Goal: Task Accomplishment & Management: Manage account settings

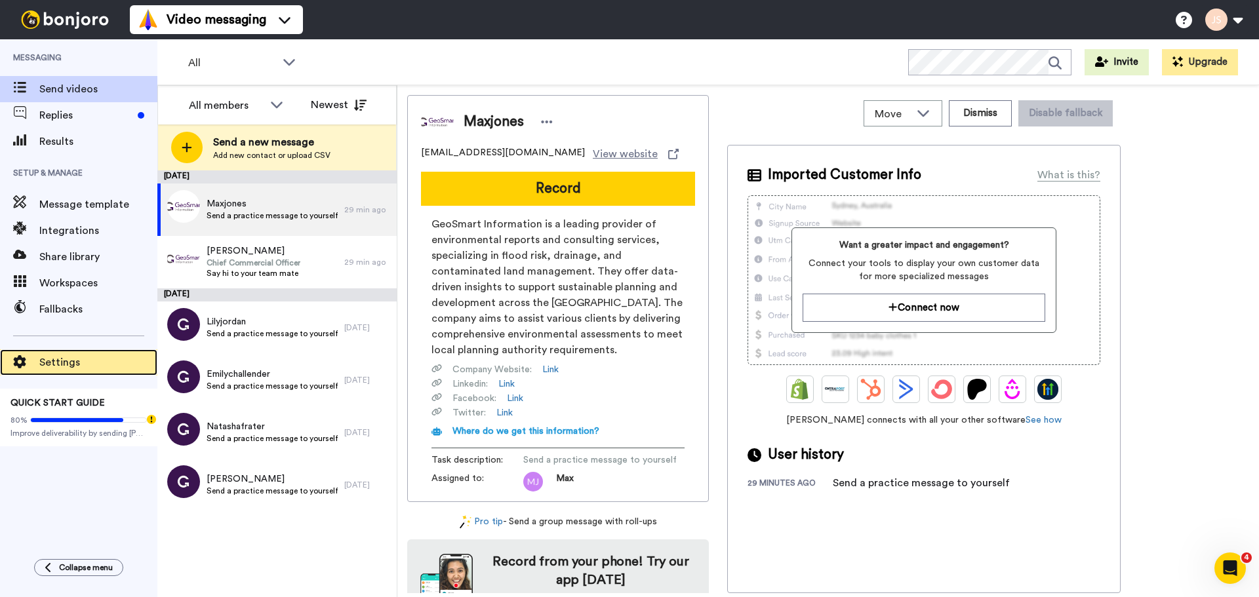
click at [68, 373] on div "Settings" at bounding box center [78, 362] width 157 height 26
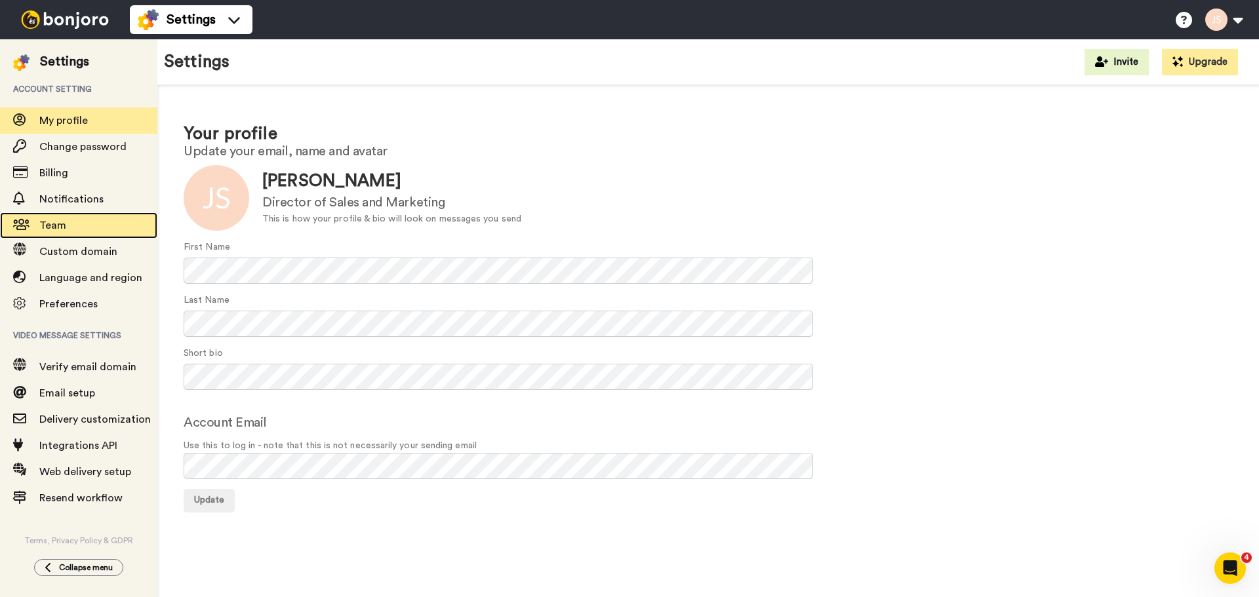
click at [64, 224] on span "Team" at bounding box center [52, 225] width 27 height 10
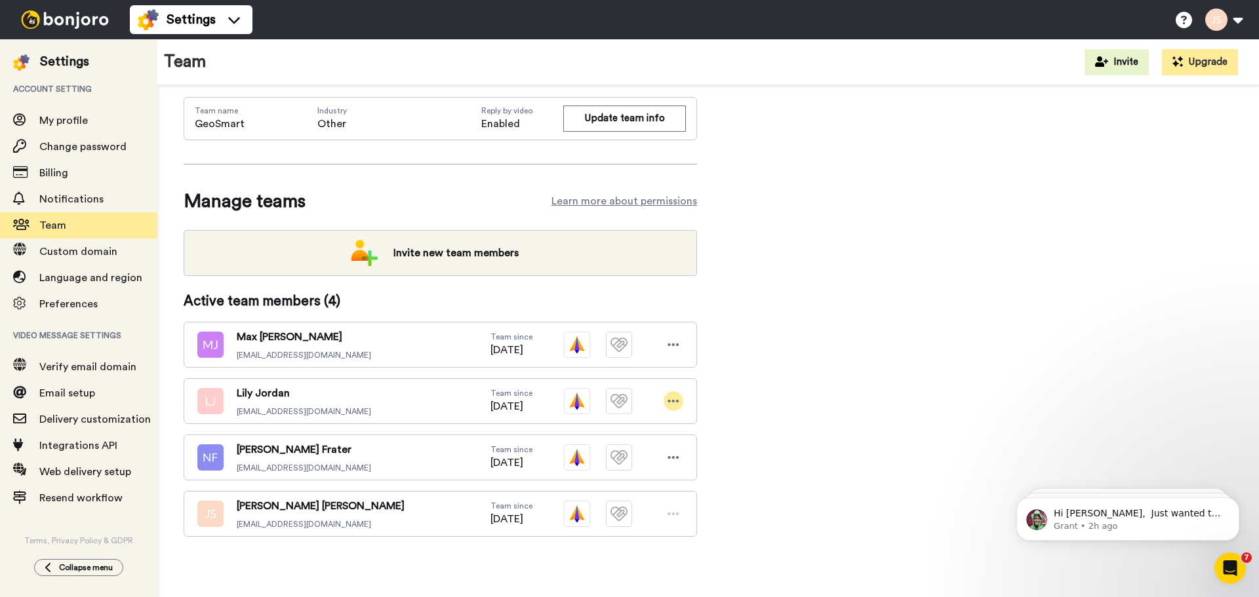
click at [675, 402] on icon at bounding box center [673, 401] width 12 height 13
click at [622, 442] on li "Delete user" at bounding box center [617, 445] width 132 height 21
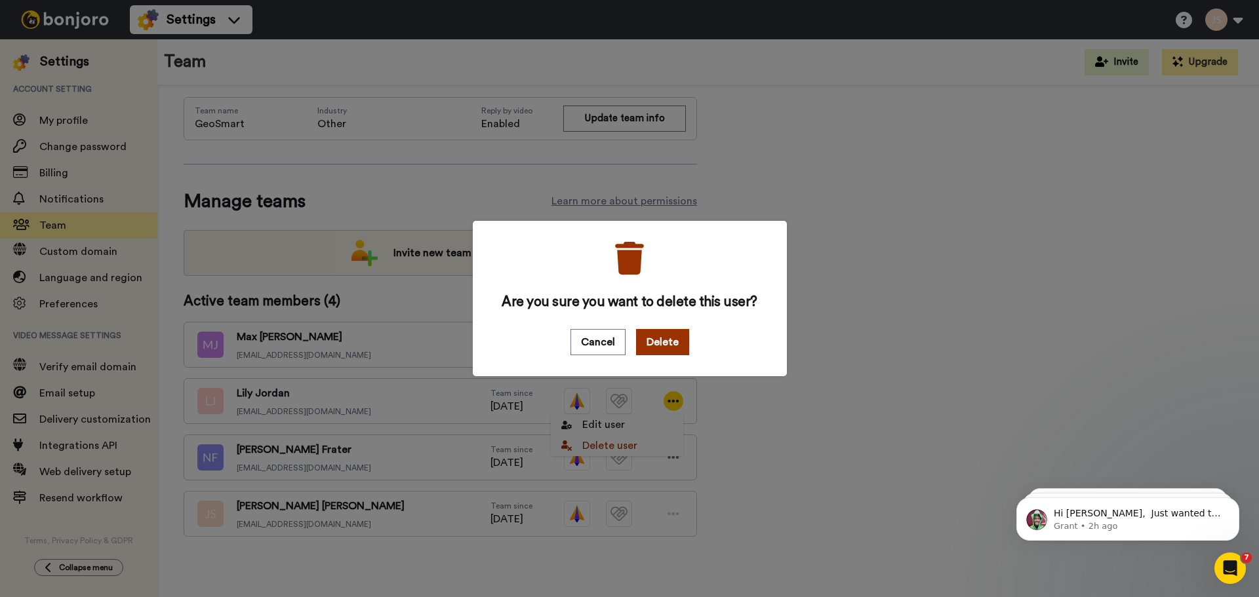
click at [664, 353] on button "Delete" at bounding box center [662, 342] width 53 height 26
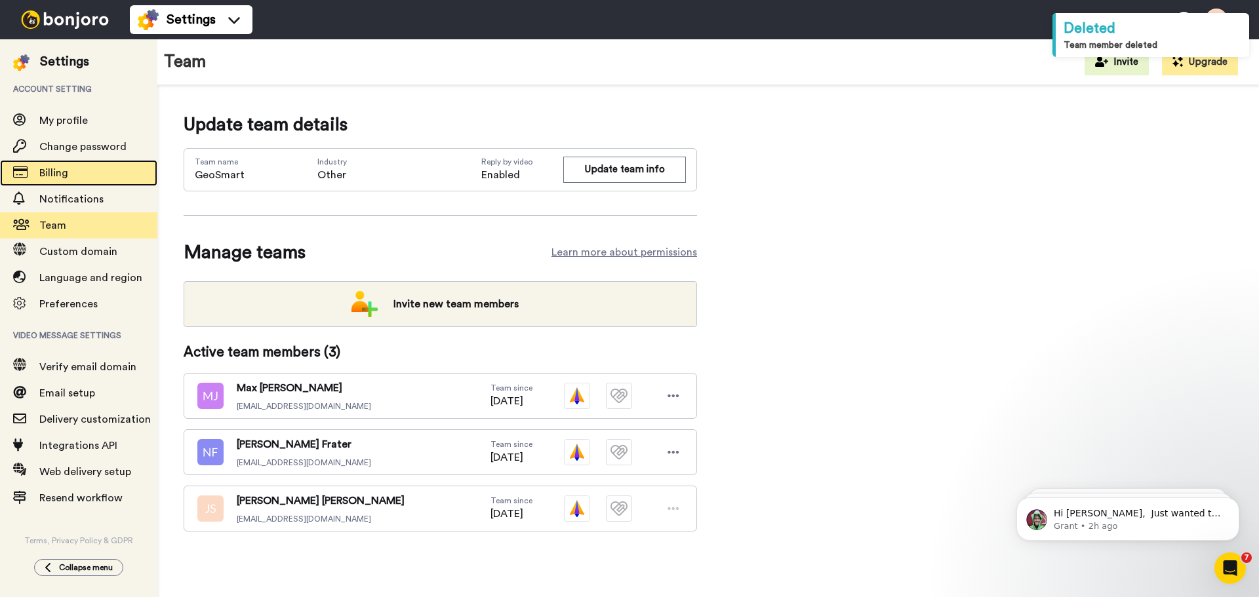
click at [82, 184] on div "Billing" at bounding box center [78, 173] width 157 height 26
